Goal: Information Seeking & Learning: Learn about a topic

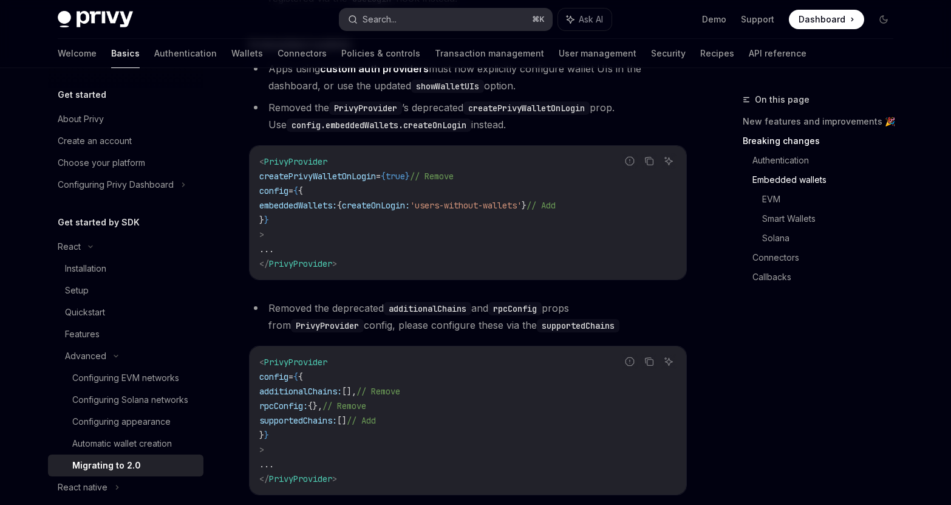
click at [412, 26] on button "Search... ⌘ K" at bounding box center [446, 20] width 213 height 22
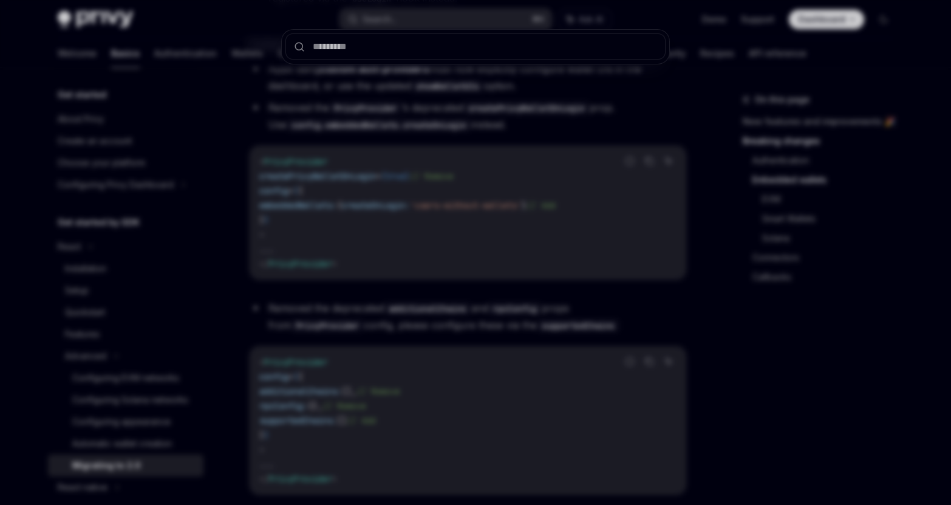
click at [410, 21] on div at bounding box center [475, 252] width 951 height 505
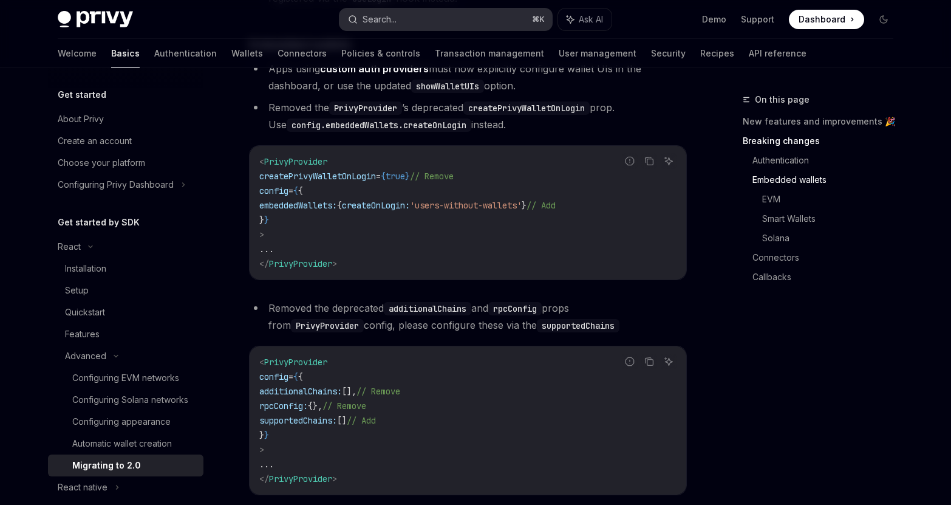
click at [411, 27] on button "Search... ⌘ K" at bounding box center [446, 20] width 213 height 22
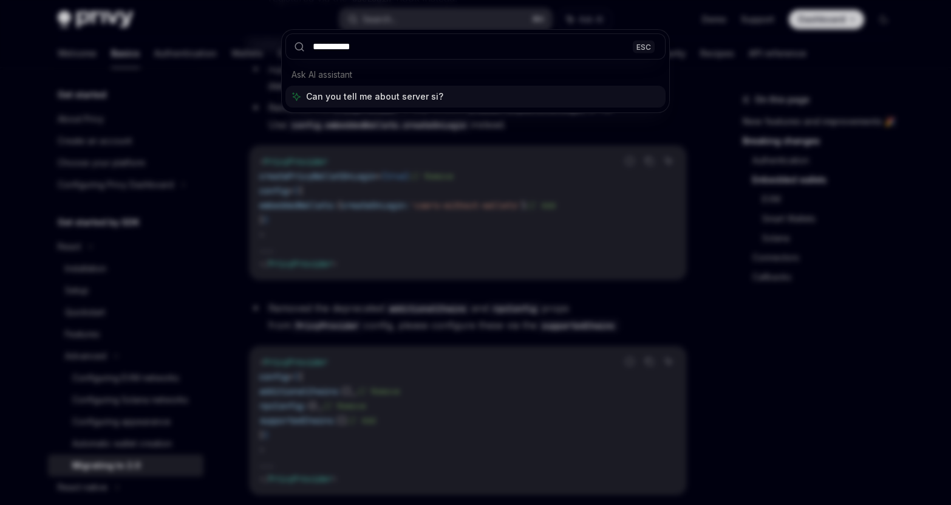
type input "**********"
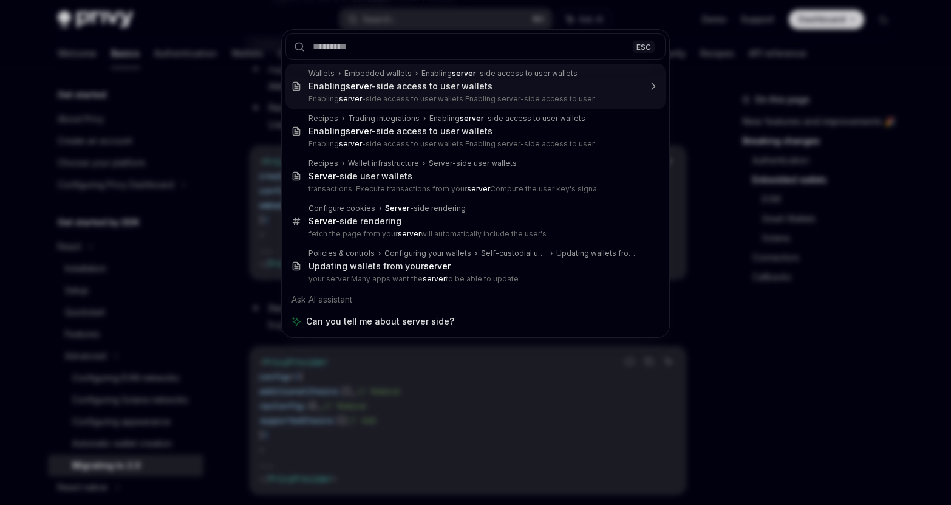
scroll to position [68, 0]
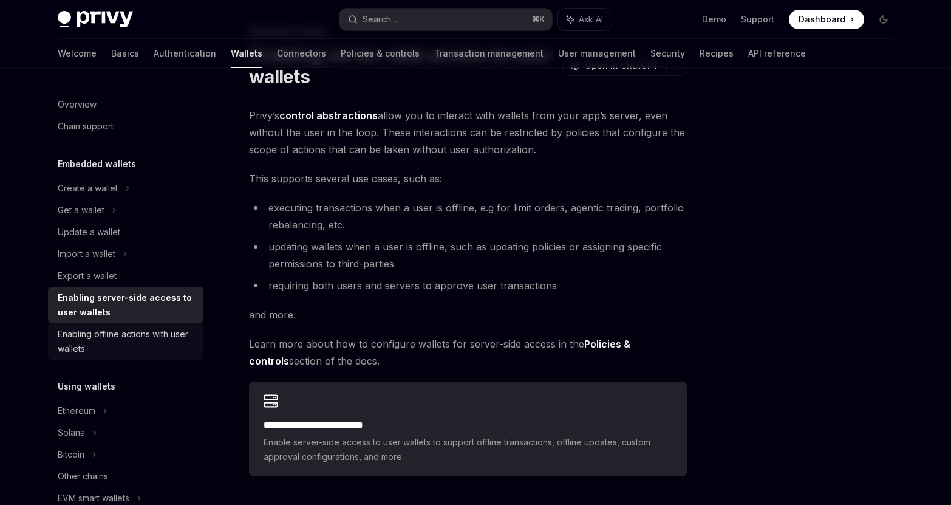
click at [161, 335] on div "Enabling offline actions with user wallets" at bounding box center [127, 341] width 138 height 29
type textarea "*"
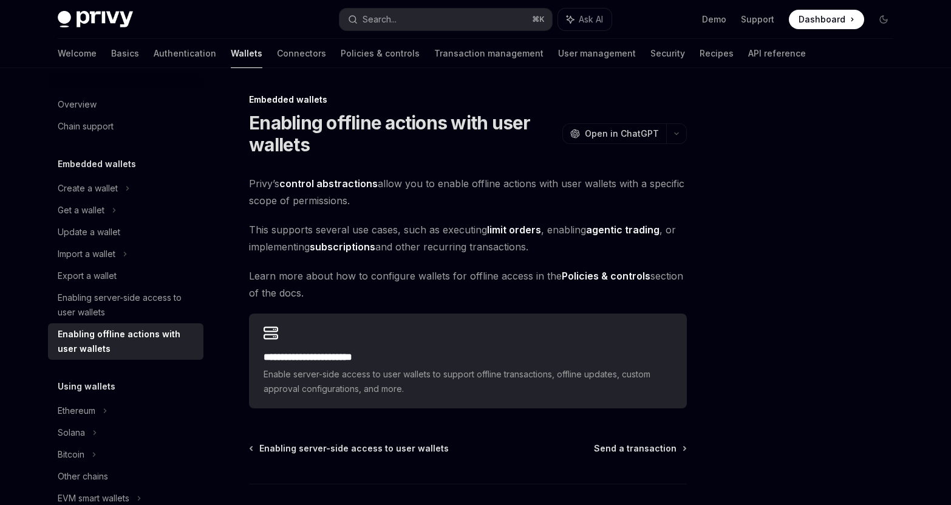
click at [335, 245] on strong "subscriptions" at bounding box center [343, 247] width 66 height 12
click at [340, 273] on span "Learn more about how to configure wallets for offline access in the Policies & …" at bounding box center [468, 284] width 438 height 34
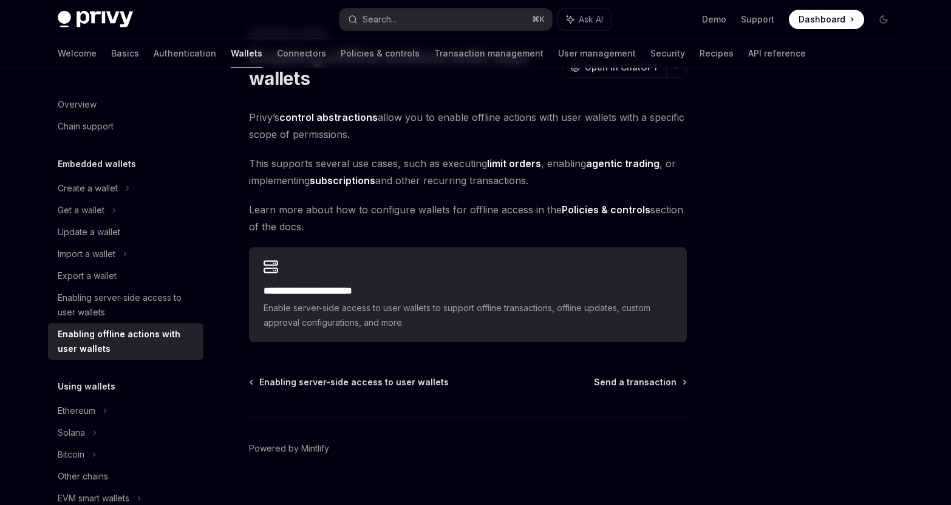
scroll to position [70, 0]
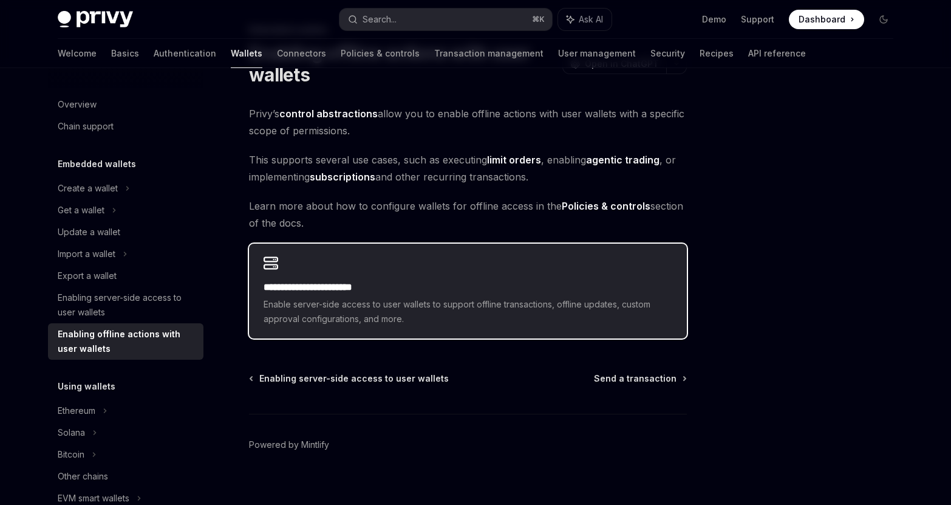
click at [313, 284] on h2 "**********" at bounding box center [468, 287] width 409 height 15
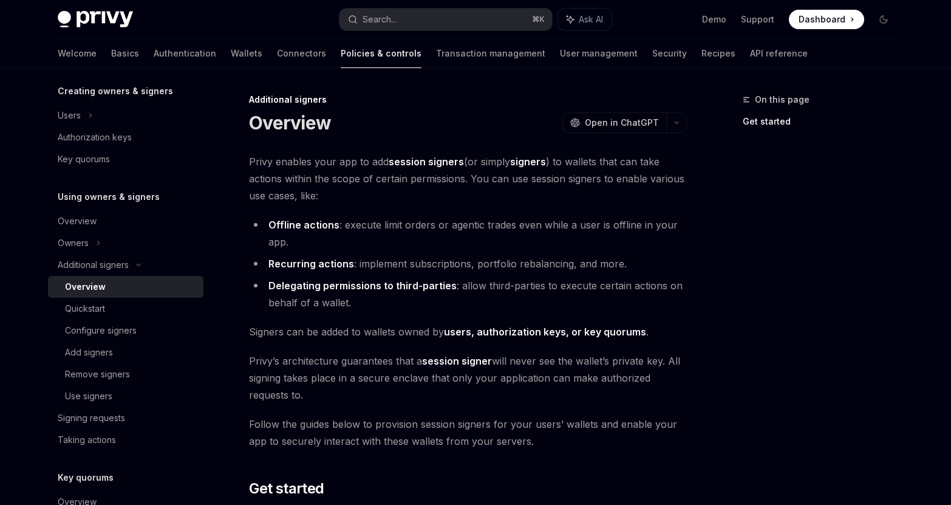
scroll to position [281, 0]
